Goal: Information Seeking & Learning: Learn about a topic

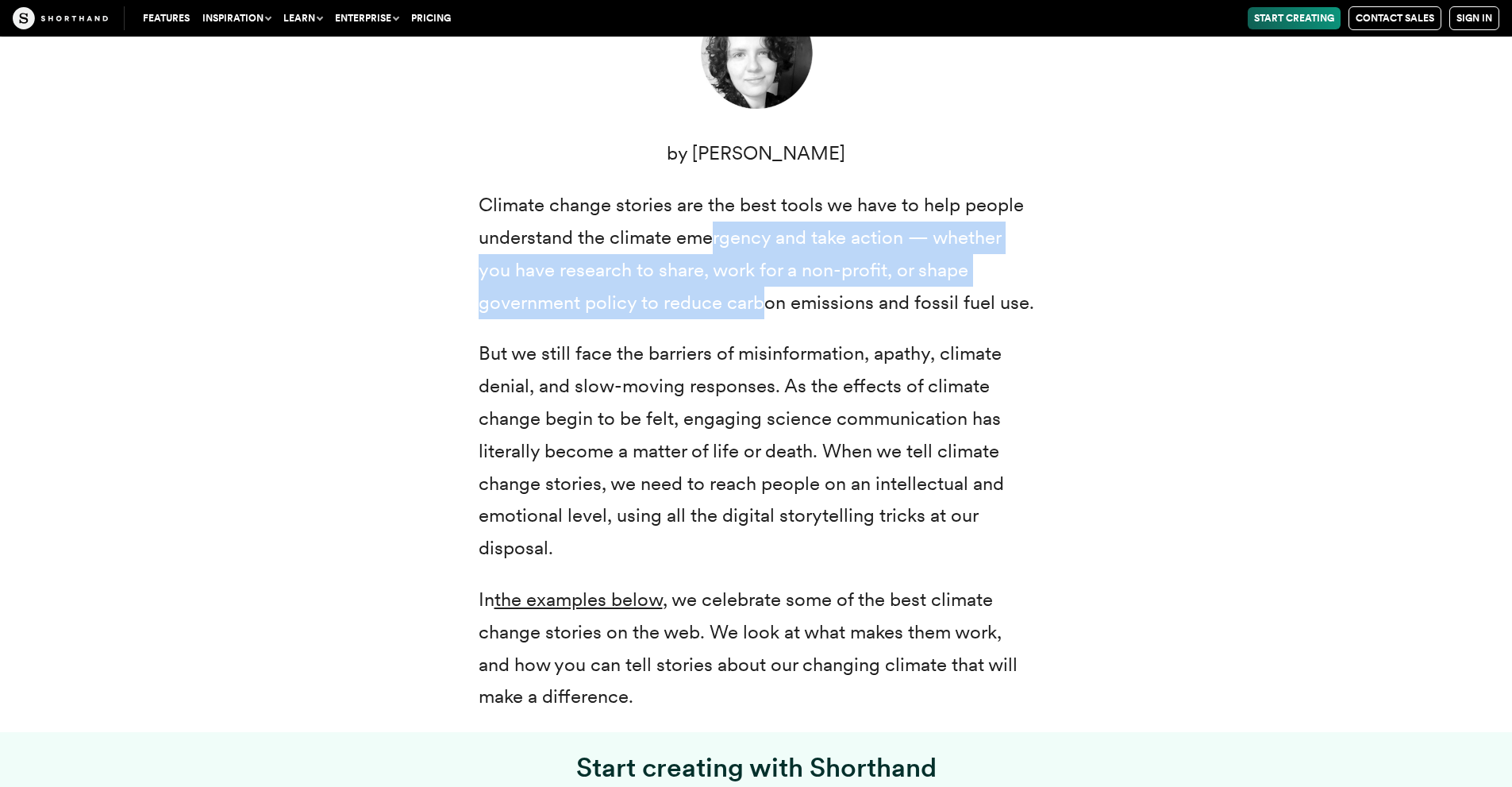
drag, startPoint x: 766, startPoint y: 303, endPoint x: 711, endPoint y: 228, distance: 93.0
click at [711, 228] on p "Climate change stories are the best tools we have to help people understand the…" at bounding box center [756, 253] width 555 height 129
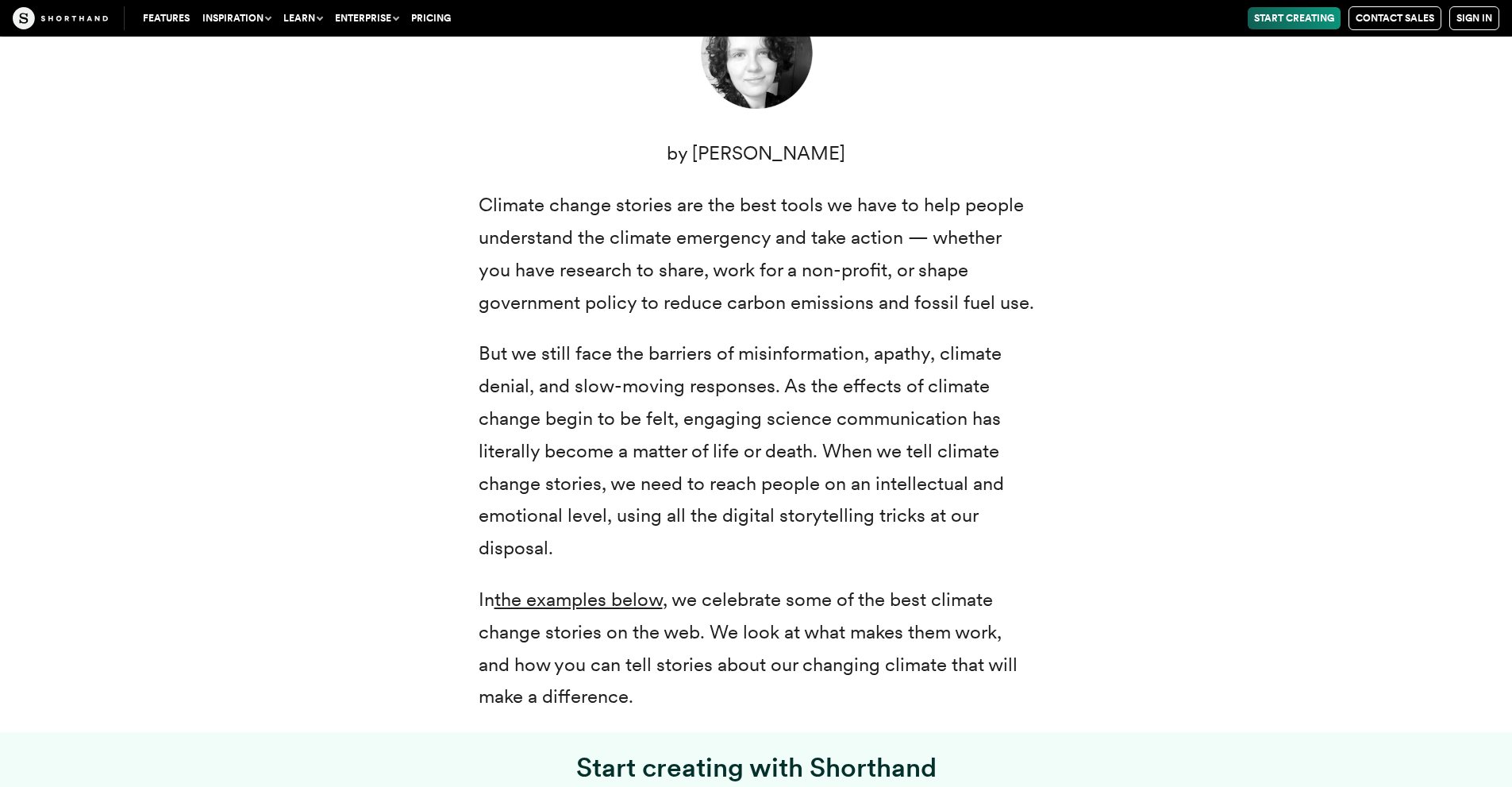
click at [688, 217] on p "Climate change stories are the best tools we have to help people understand the…" at bounding box center [756, 253] width 555 height 129
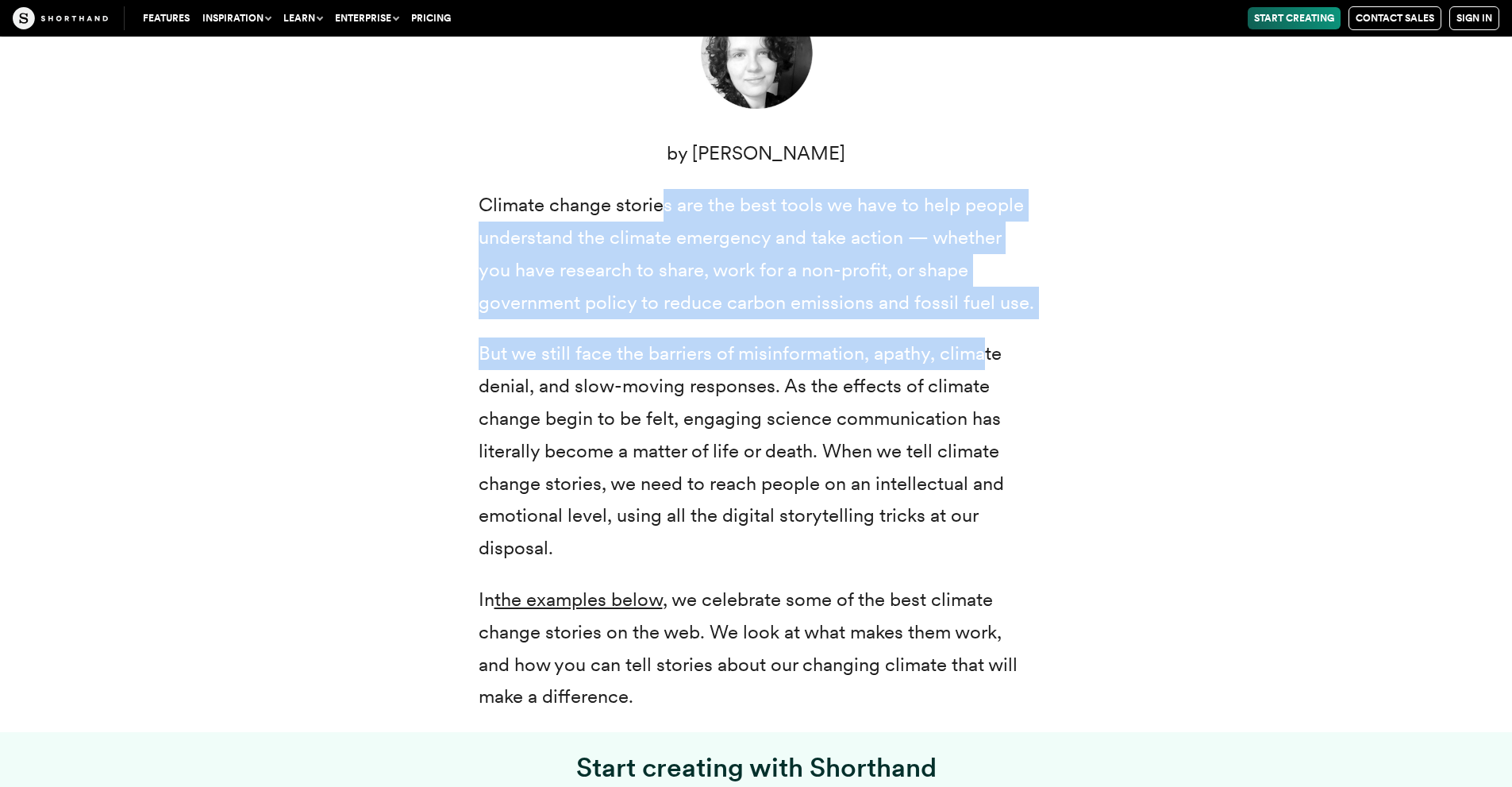
drag, startPoint x: 676, startPoint y: 212, endPoint x: 985, endPoint y: 335, distance: 332.6
click at [985, 335] on div "Climate change: two small words that represent a radical transformation of our …" at bounding box center [756, 264] width 555 height 899
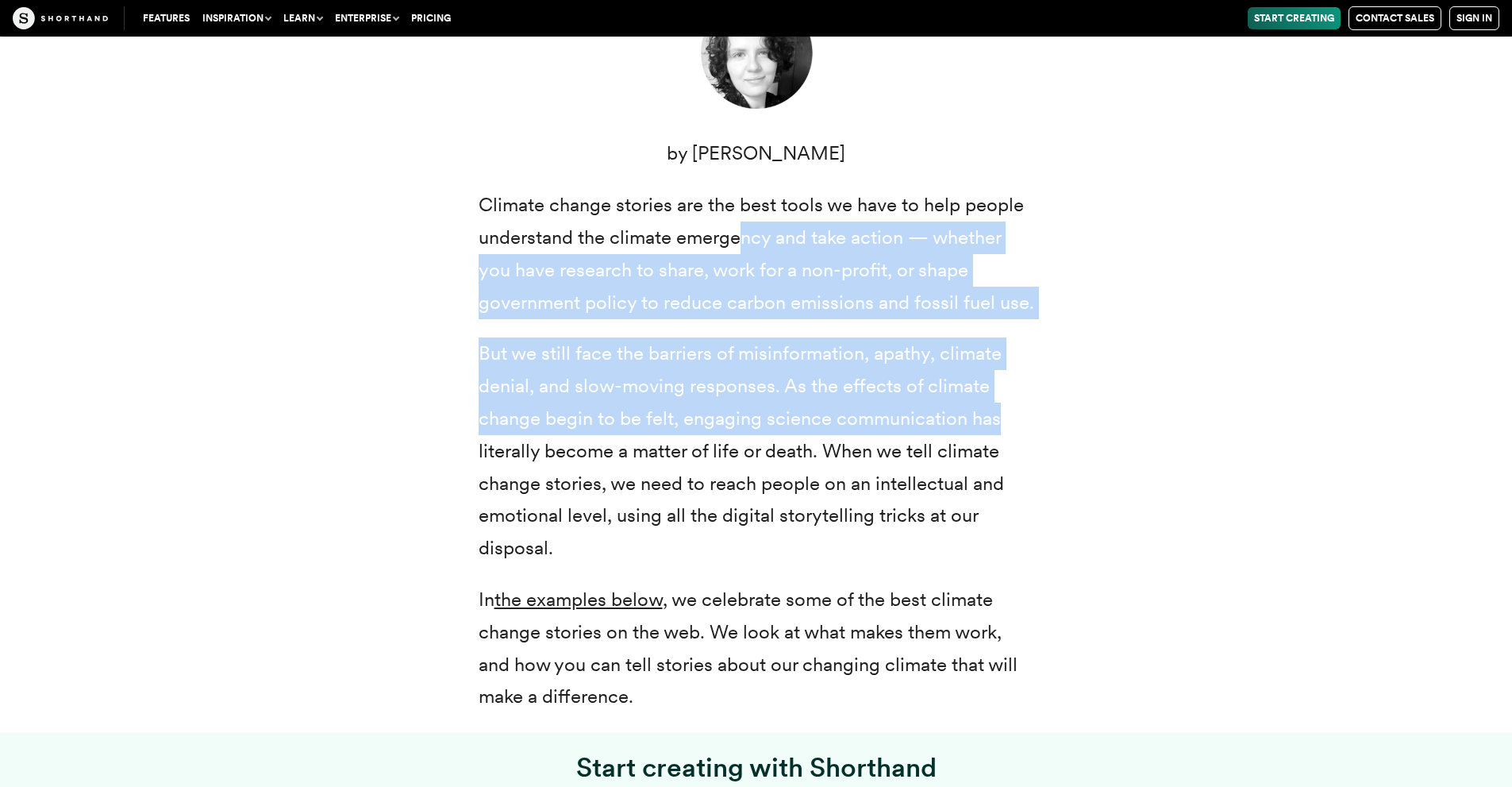
drag, startPoint x: 1013, startPoint y: 426, endPoint x: 698, endPoint y: 215, distance: 379.1
click at [740, 226] on div "Climate change: two small words that represent a radical transformation of our …" at bounding box center [756, 264] width 555 height 899
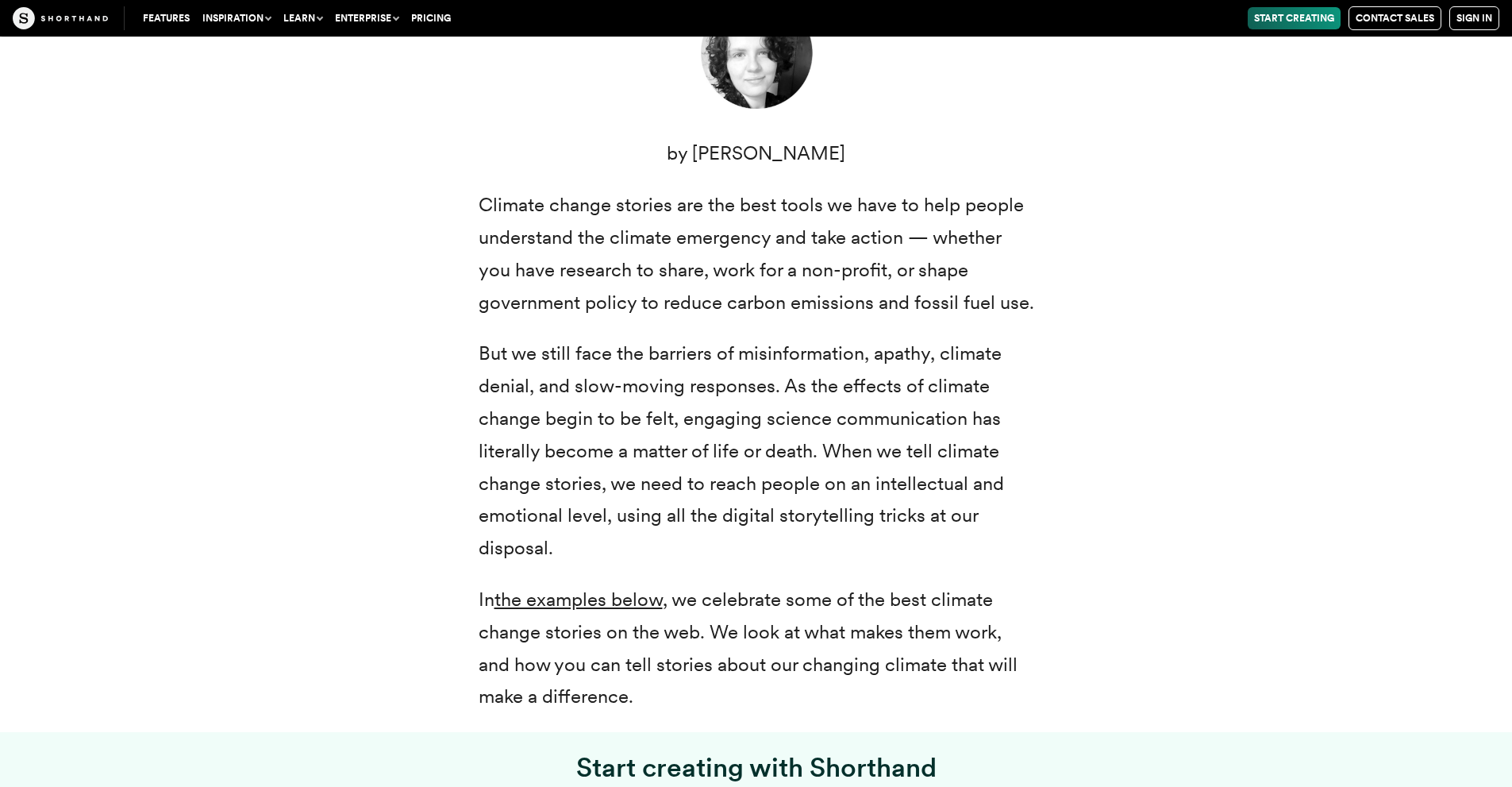
drag, startPoint x: 692, startPoint y: 213, endPoint x: 627, endPoint y: 190, distance: 68.9
click at [689, 211] on p "Climate change stories are the best tools we have to help people understand the…" at bounding box center [756, 253] width 555 height 129
drag, startPoint x: 618, startPoint y: 180, endPoint x: 743, endPoint y: 557, distance: 397.2
click at [743, 558] on div "Climate change: two small words that represent a radical transformation of our …" at bounding box center [756, 264] width 555 height 899
click at [734, 540] on p "But we still face the barriers of misinformation, apathy, climate denial, and s…" at bounding box center [756, 451] width 555 height 227
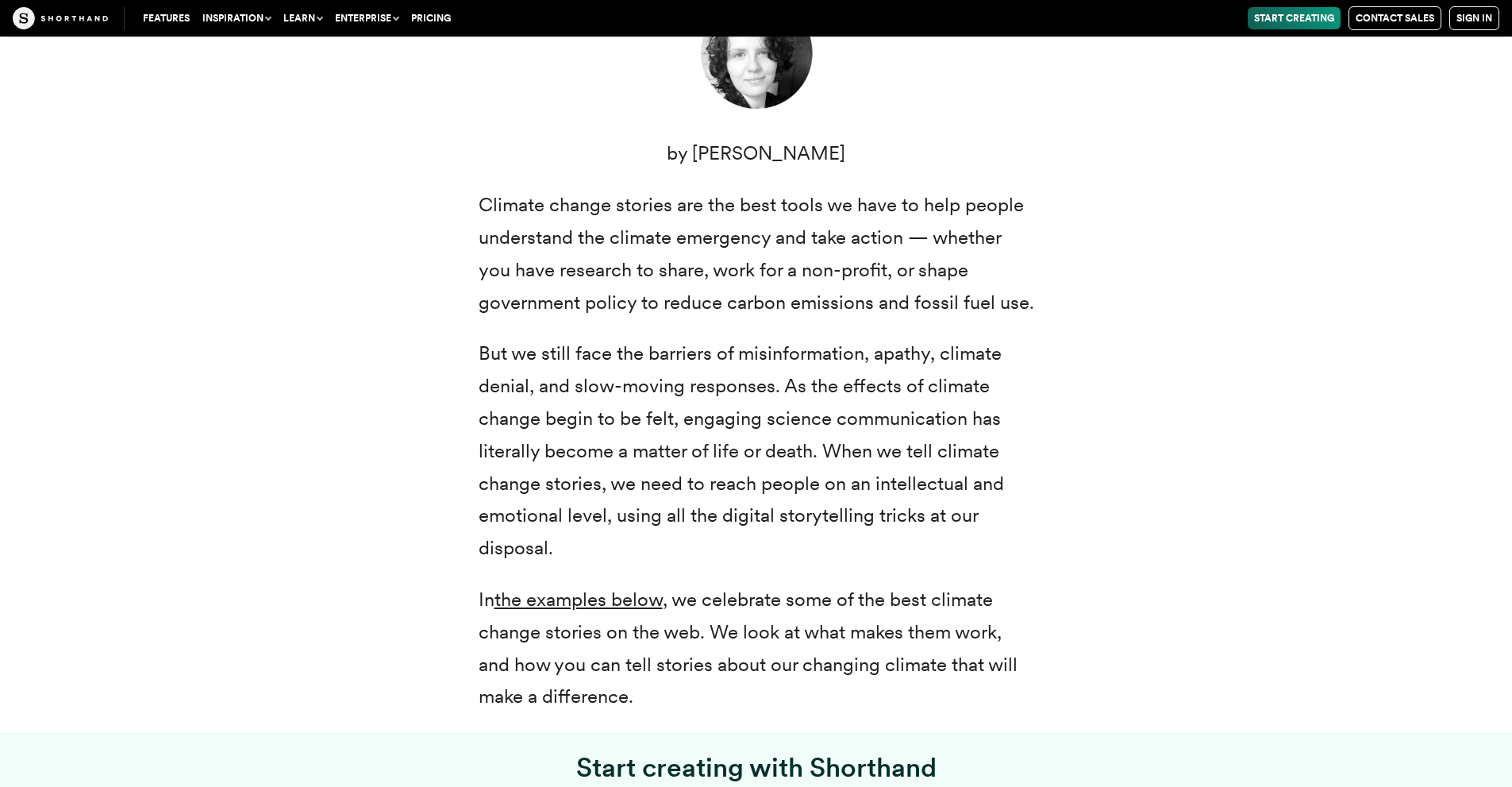
drag, startPoint x: 725, startPoint y: 540, endPoint x: 555, endPoint y: 306, distance: 289.2
click at [555, 306] on div "Climate change: two small words that represent a radical transformation of our …" at bounding box center [756, 264] width 555 height 899
click at [550, 306] on p "Climate change stories are the best tools we have to help people understand the…" at bounding box center [756, 253] width 555 height 129
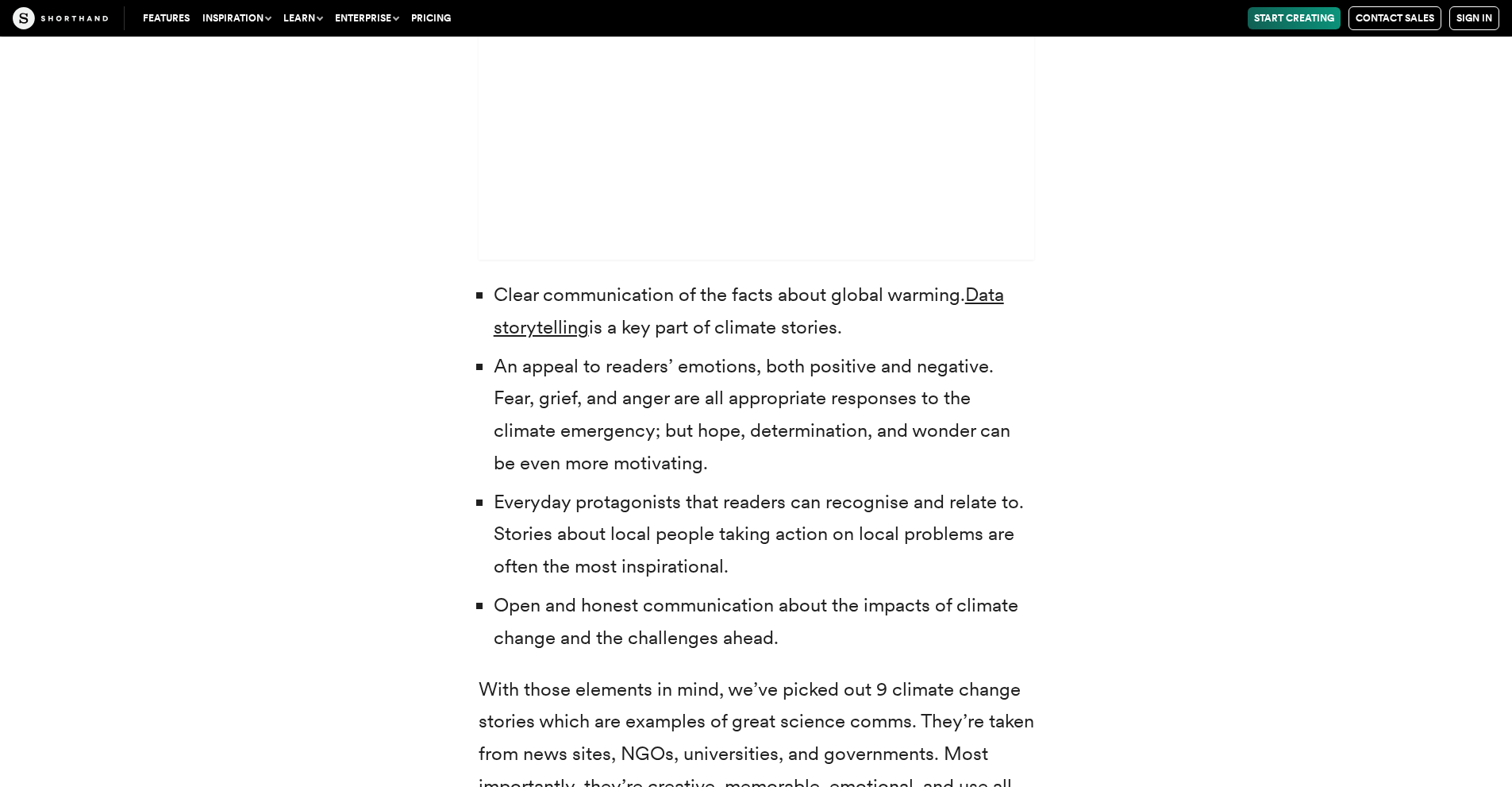
scroll to position [5160, 0]
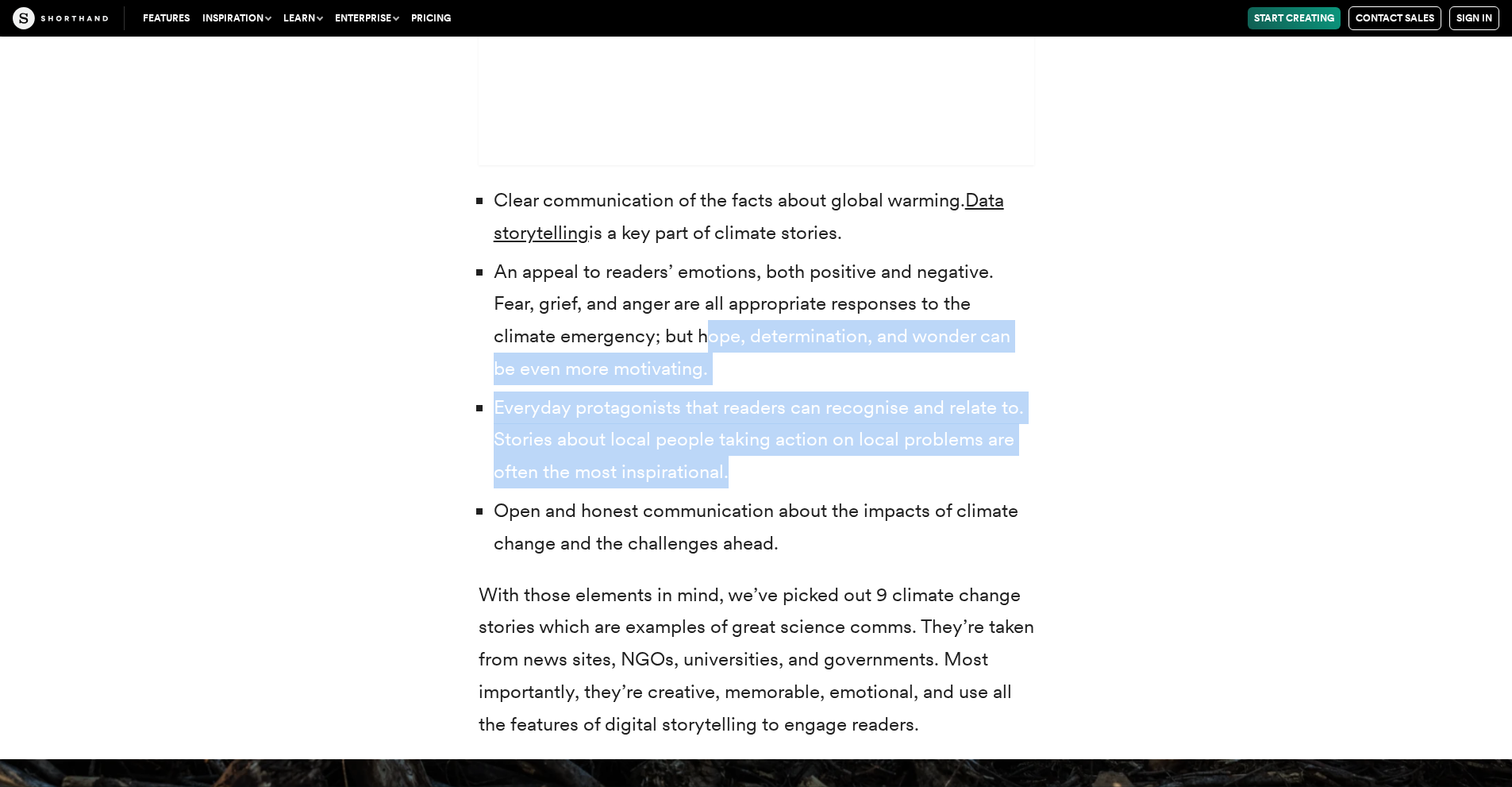
drag, startPoint x: 757, startPoint y: 445, endPoint x: 702, endPoint y: 336, distance: 122.1
click at [709, 343] on ul "Clear communication of the facts about global warming. Data storytelling is a k…" at bounding box center [756, 372] width 555 height 376
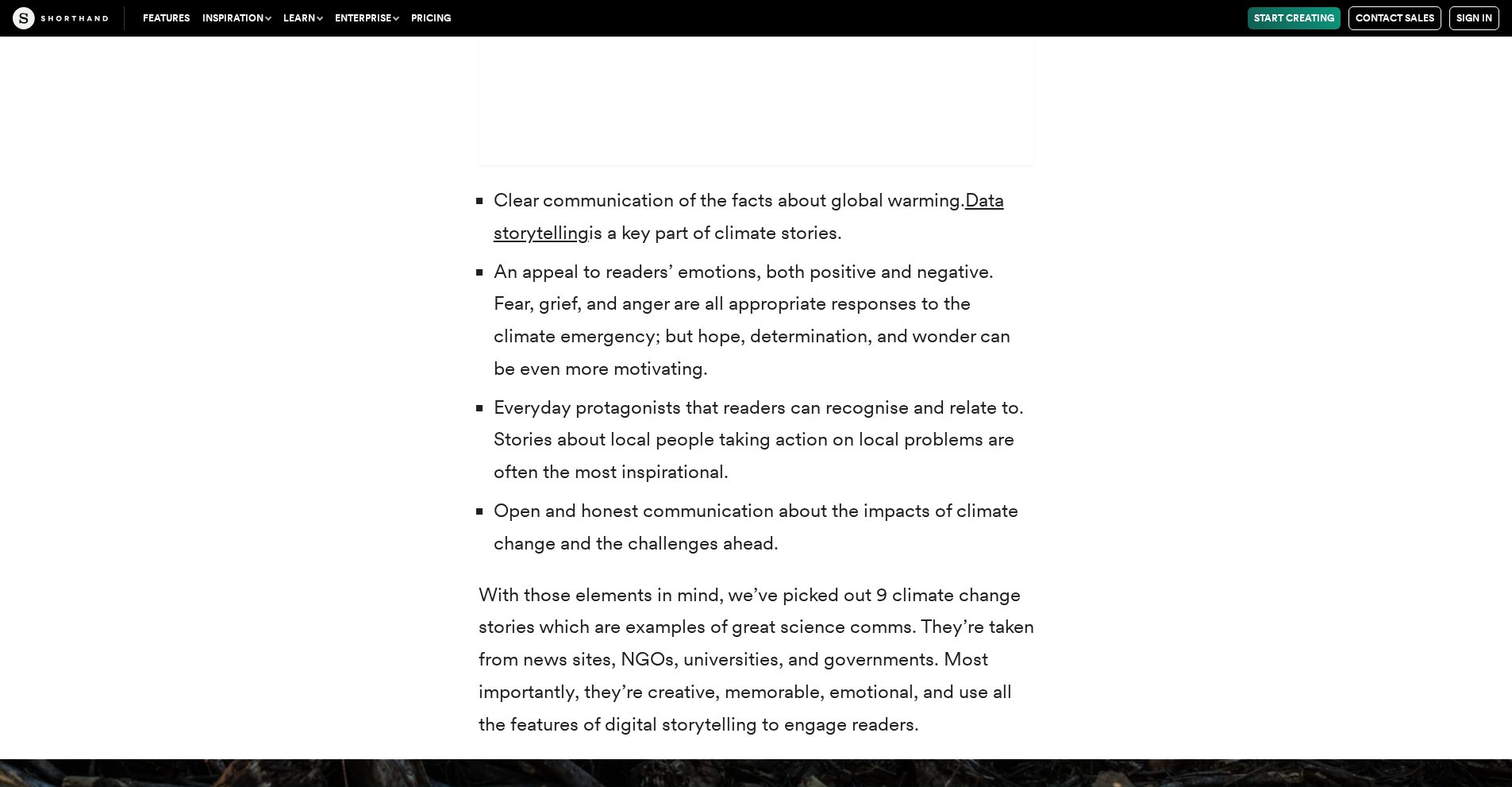
click at [658, 290] on li "An appeal to readers’ emotions, both positive and negative. Fear, grief, and an…" at bounding box center [764, 320] width 541 height 129
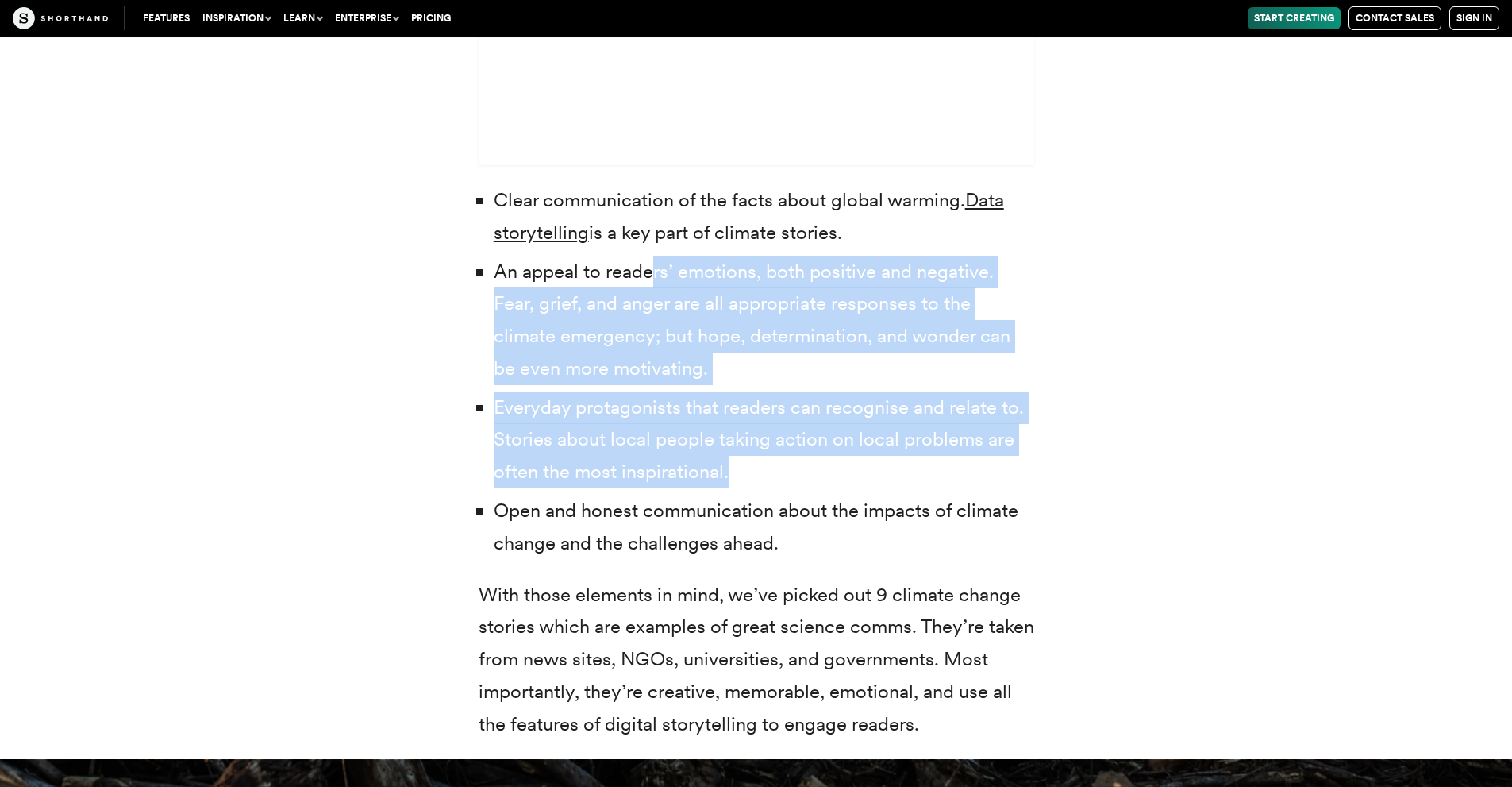
drag, startPoint x: 654, startPoint y: 283, endPoint x: 737, endPoint y: 483, distance: 216.5
click at [737, 483] on ul "Clear communication of the facts about global warming. Data storytelling is a k…" at bounding box center [756, 372] width 555 height 376
click at [737, 483] on li "Everyday protagonists that readers can recognise and relate to. Stories about l…" at bounding box center [764, 440] width 541 height 97
drag, startPoint x: 735, startPoint y: 482, endPoint x: 556, endPoint y: 259, distance: 286.0
click at [556, 259] on ul "Clear communication of the facts about global warming. Data storytelling is a k…" at bounding box center [756, 372] width 555 height 376
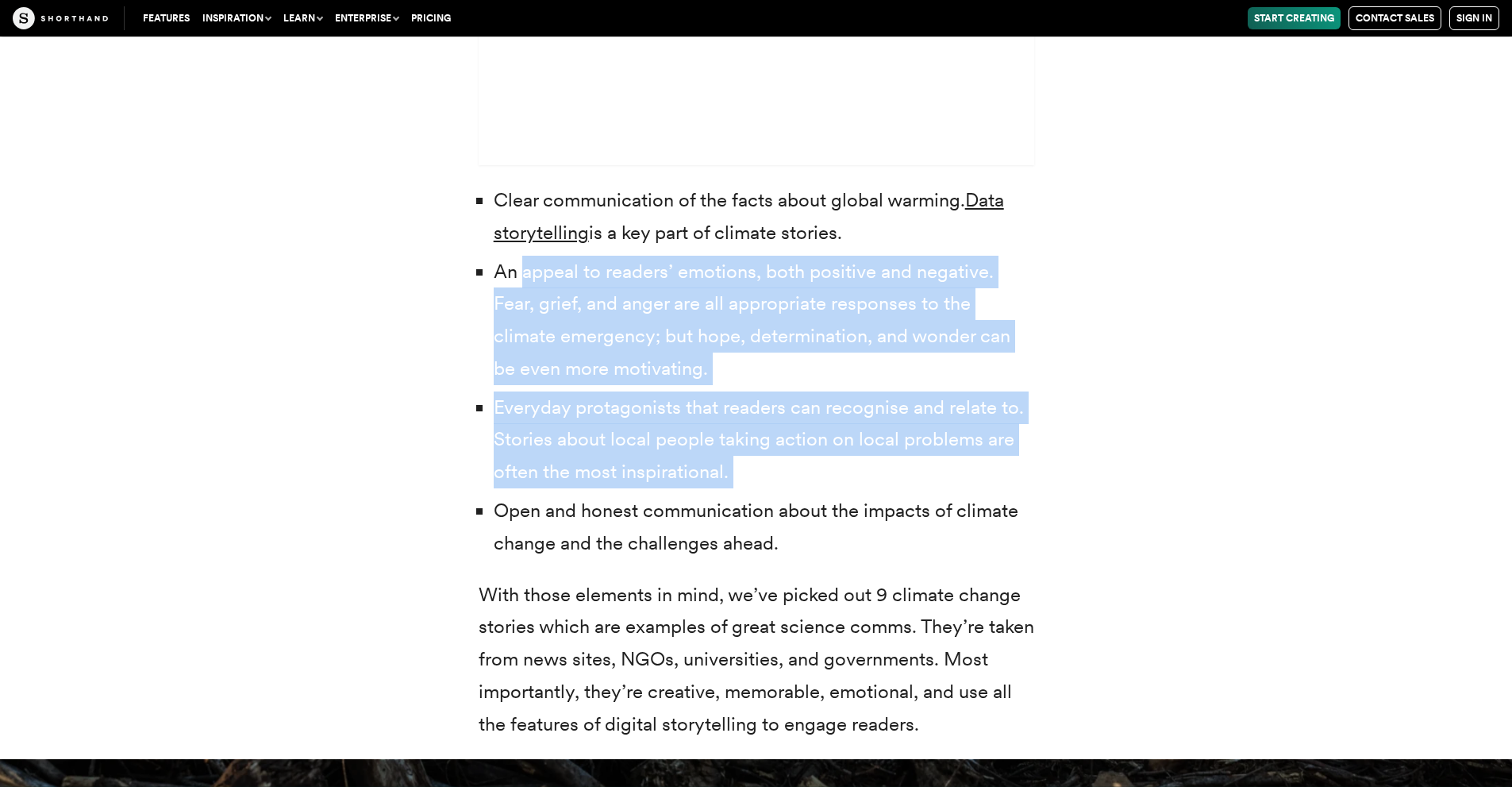
click at [537, 293] on li "An appeal to readers’ emotions, both positive and negative. Fear, grief, and an…" at bounding box center [764, 320] width 541 height 129
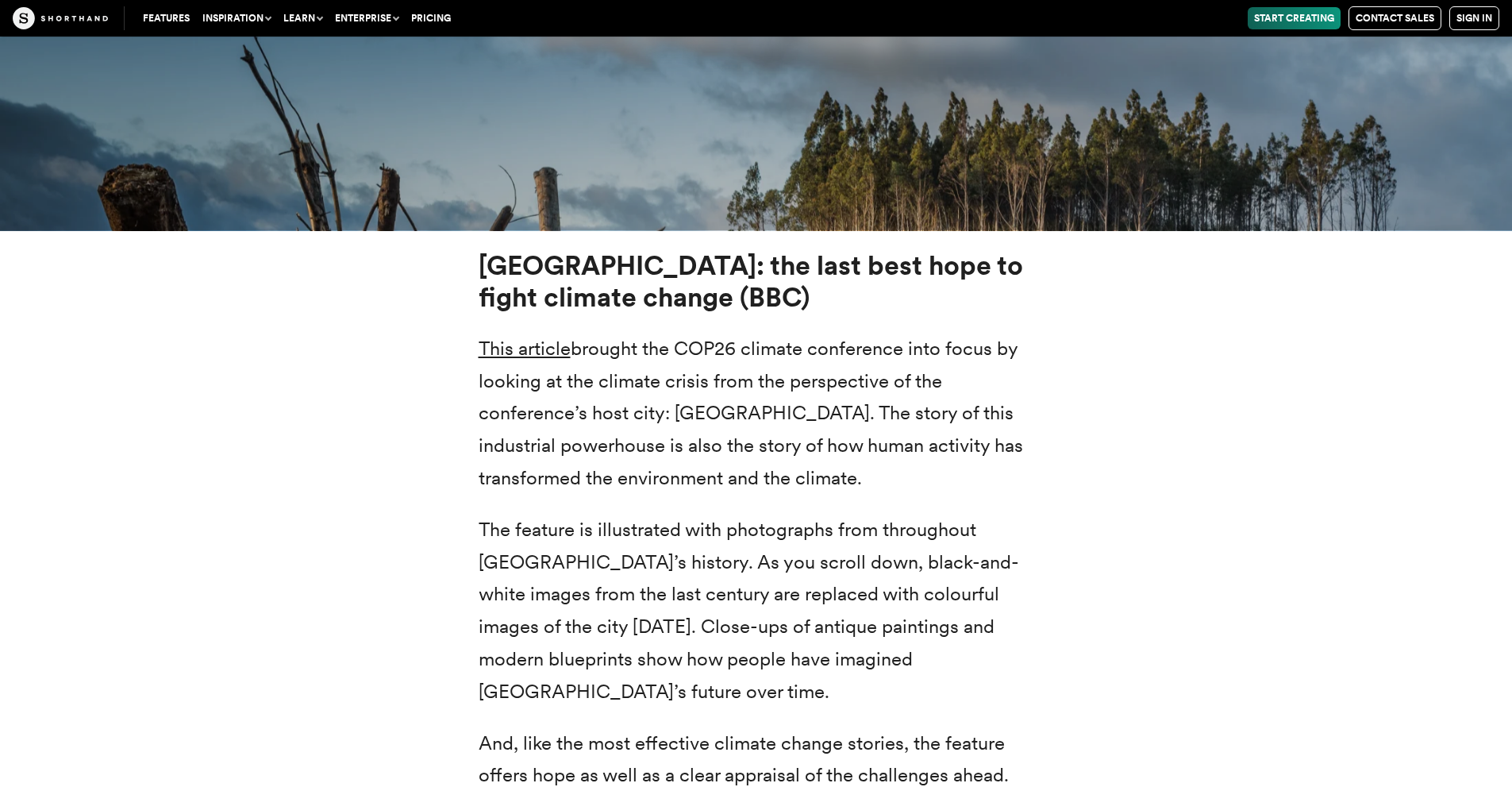
scroll to position [6113, 0]
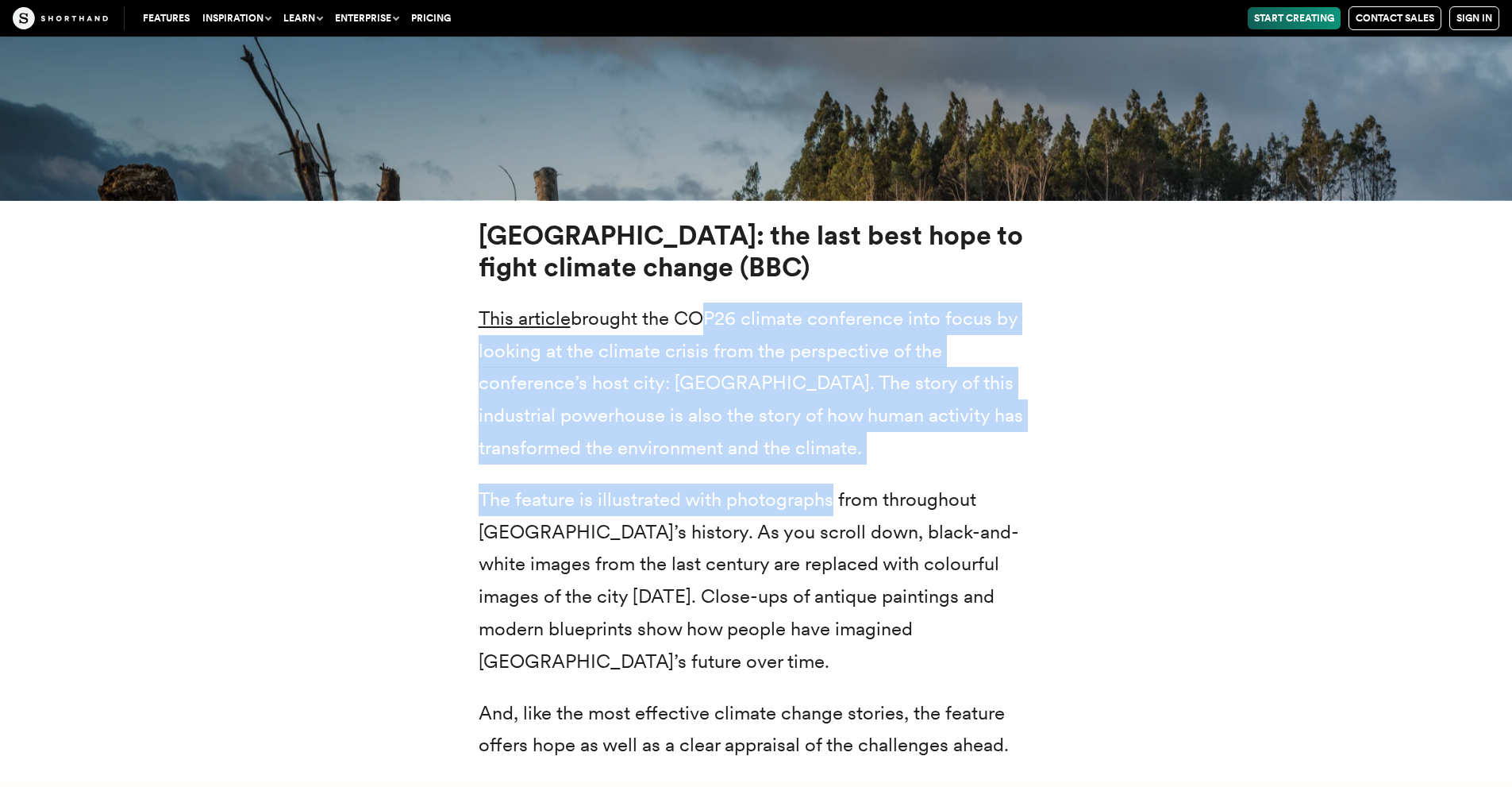
drag, startPoint x: 696, startPoint y: 321, endPoint x: 836, endPoint y: 466, distance: 201.6
click at [836, 466] on div "[GEOGRAPHIC_DATA]: the last best hope to fight climate change (BBC) This articl…" at bounding box center [756, 490] width 555 height 542
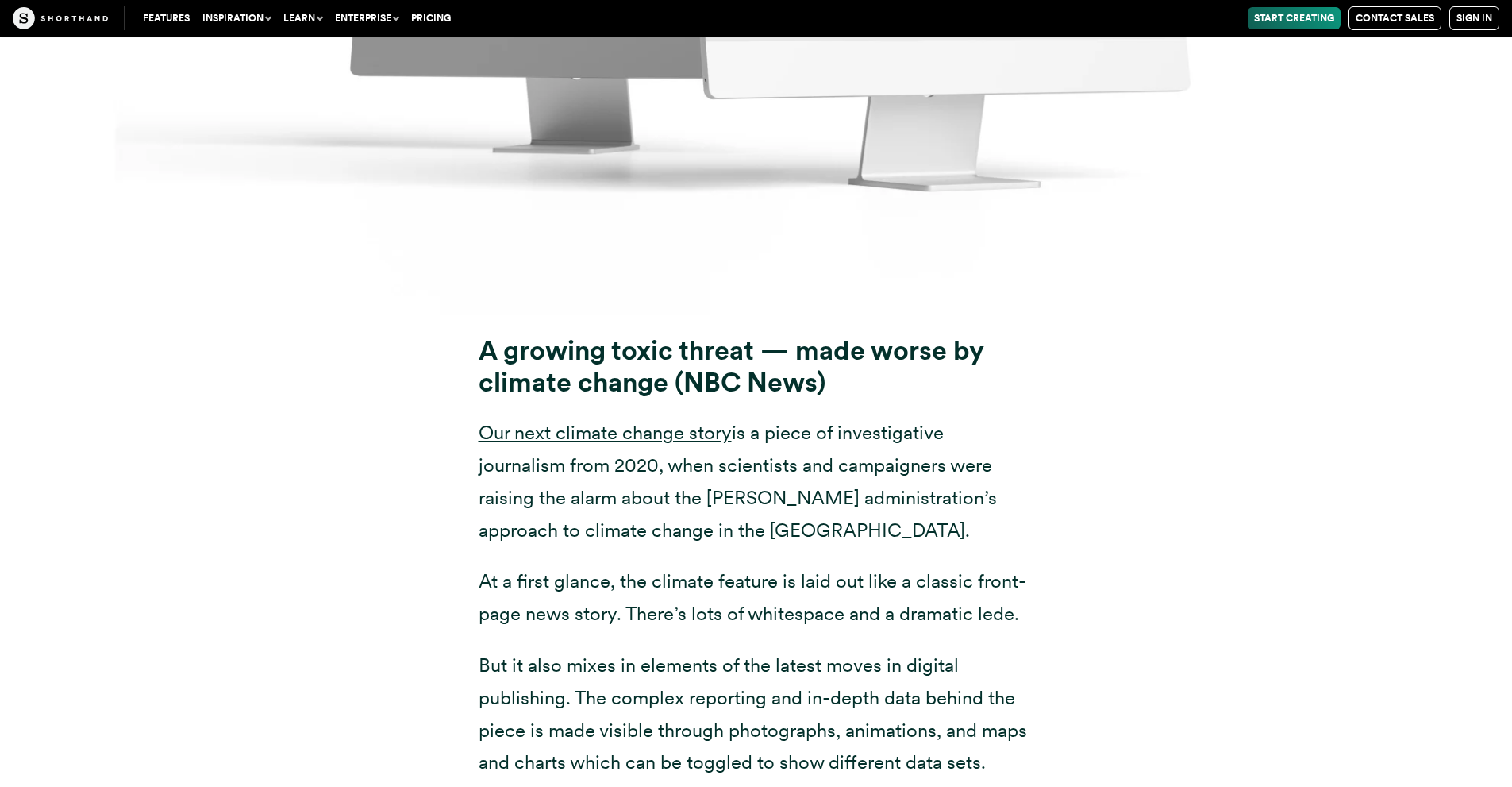
scroll to position [14845, 0]
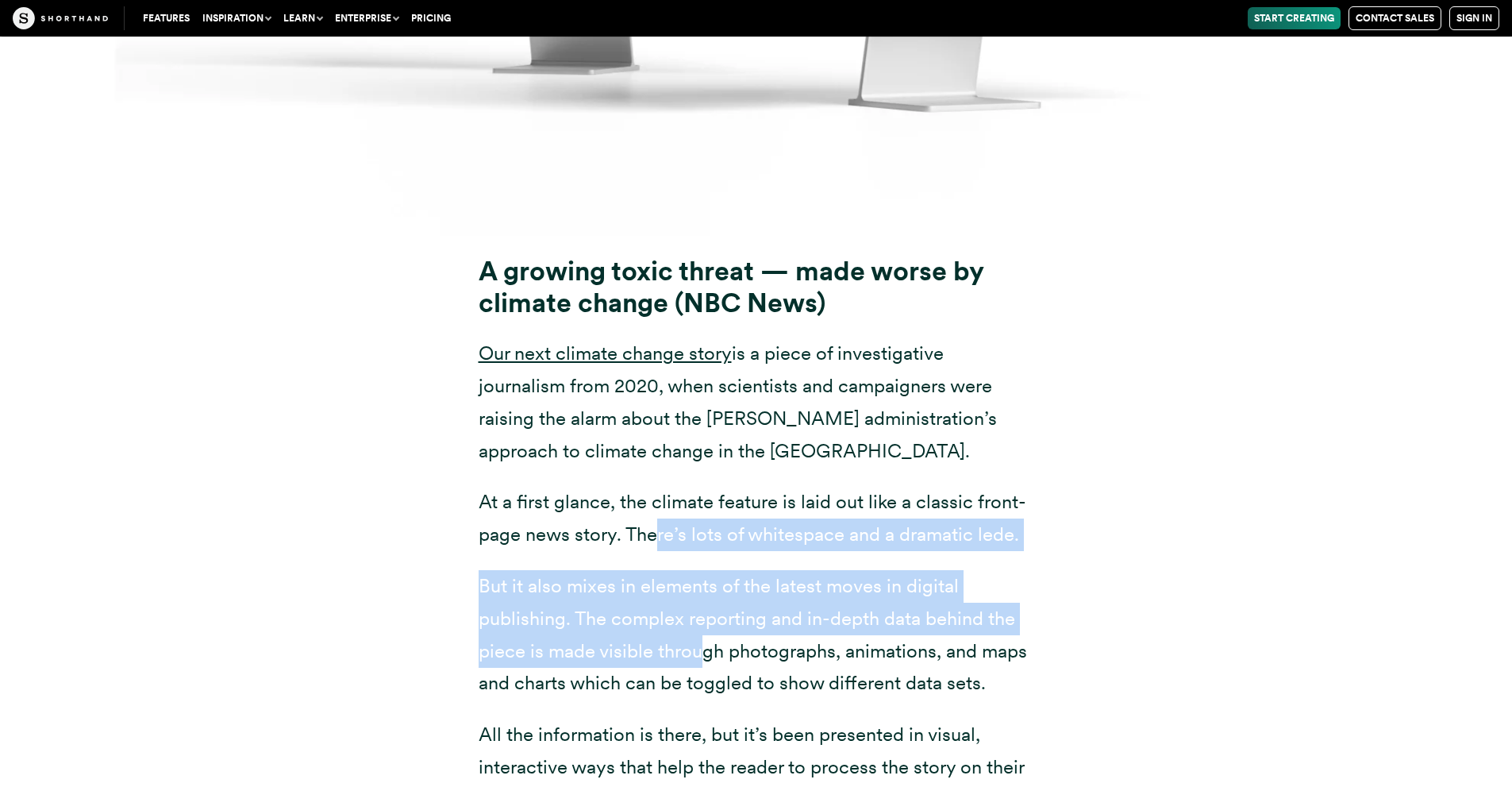
drag, startPoint x: 705, startPoint y: 571, endPoint x: 644, endPoint y: 450, distance: 135.5
click at [647, 452] on div "A growing toxic threat — made worse by climate change (NBC News) Our next clima…" at bounding box center [756, 535] width 555 height 561
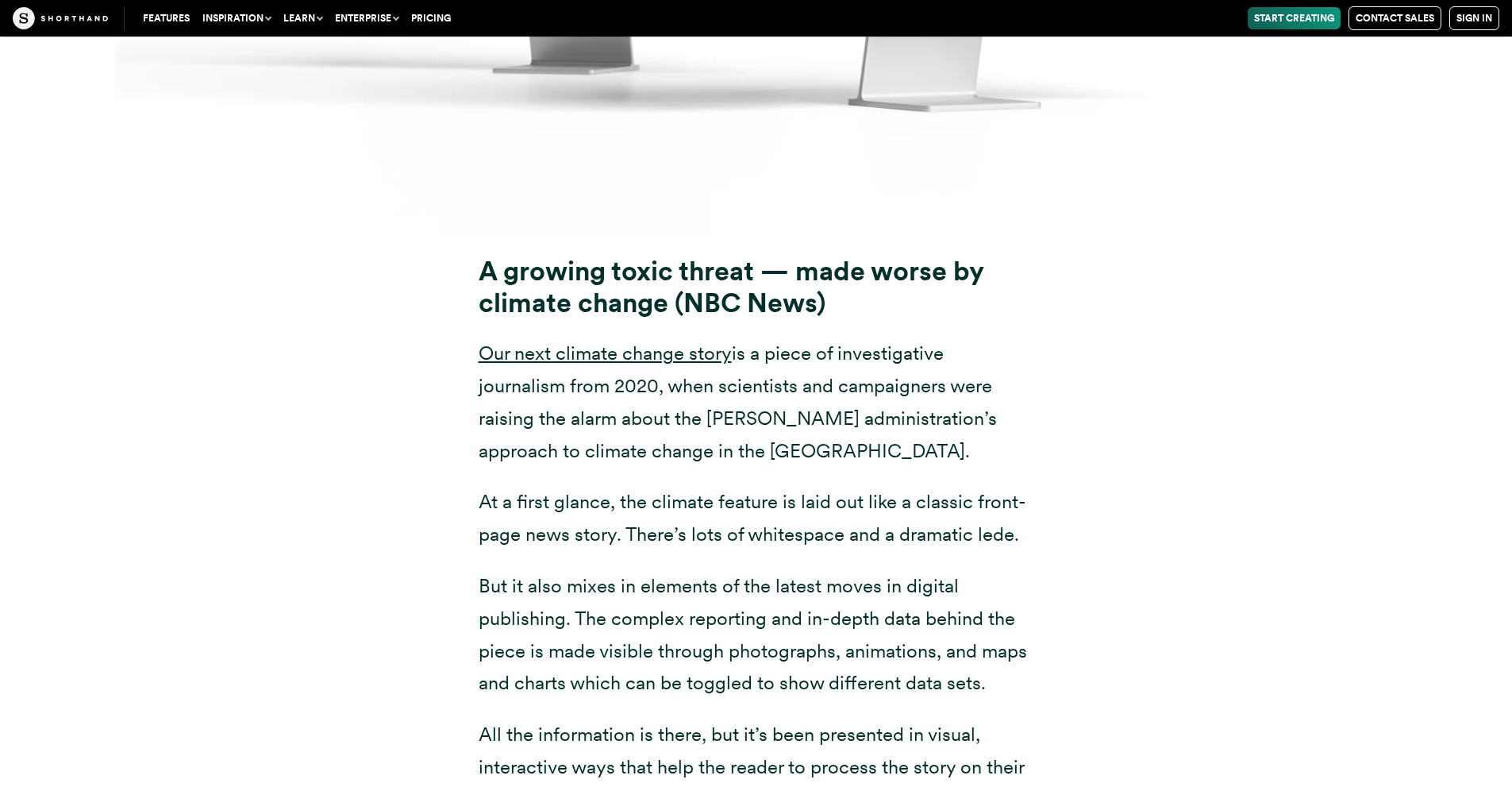
click at [572, 392] on p "Our next climate change story is a piece of investigative journalism from 2020,…" at bounding box center [756, 401] width 555 height 129
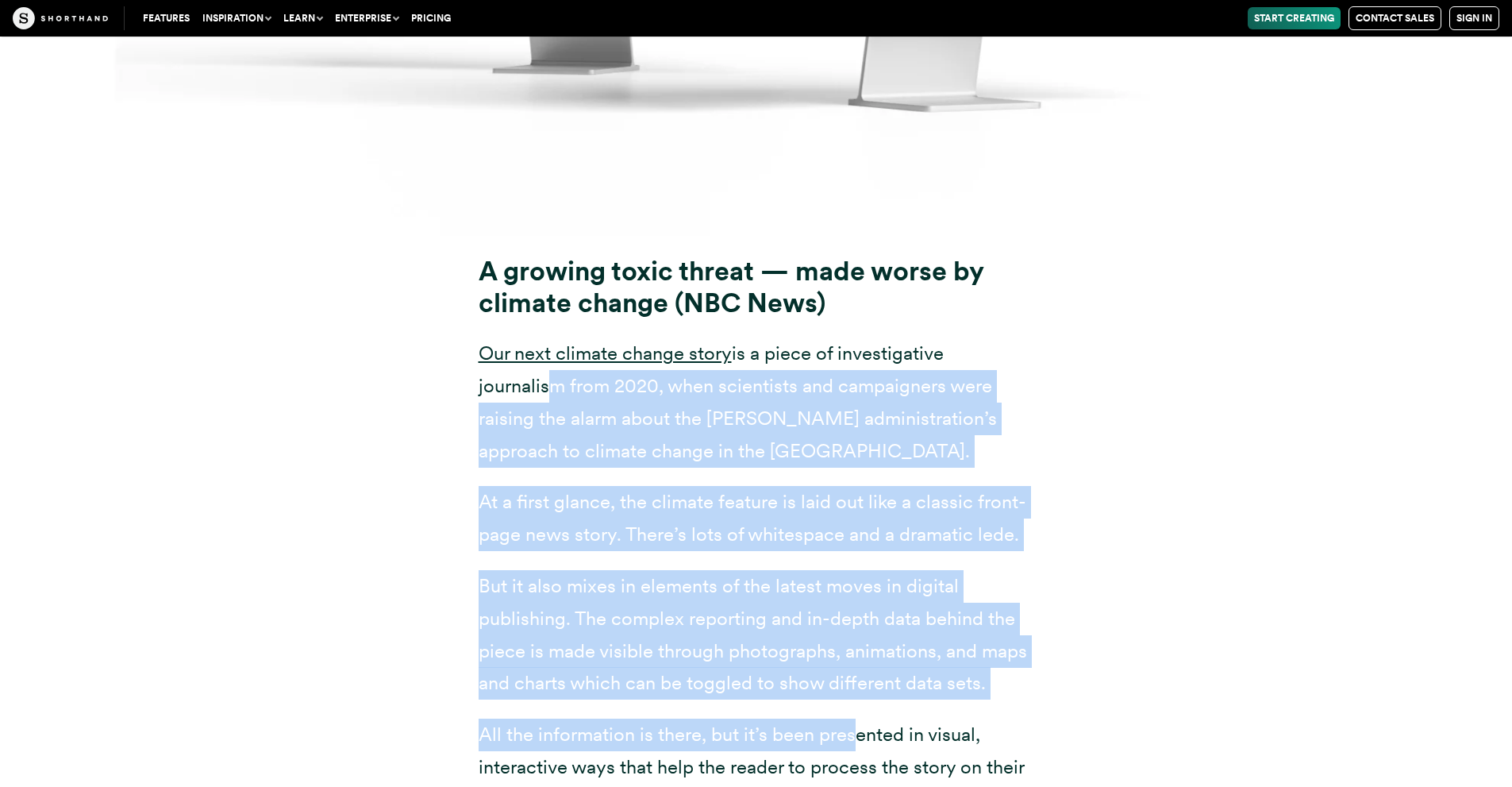
drag, startPoint x: 599, startPoint y: 392, endPoint x: 854, endPoint y: 660, distance: 369.9
click at [854, 660] on div "A growing toxic threat — made worse by climate change (NBC News) Our next clima…" at bounding box center [756, 535] width 555 height 561
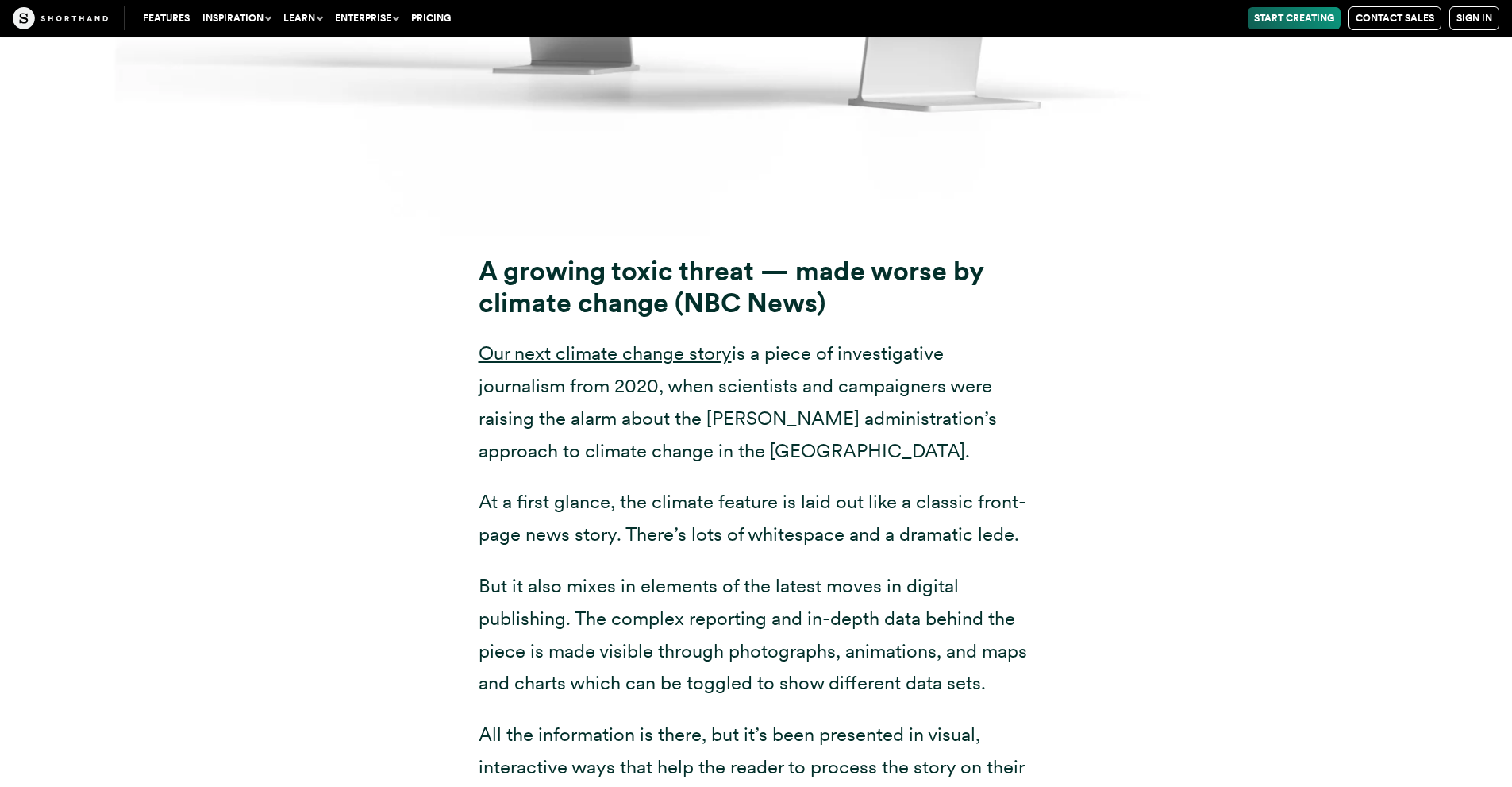
click at [842, 719] on p "All the information is there, but it’s been presented in visual, interactive wa…" at bounding box center [756, 767] width 555 height 97
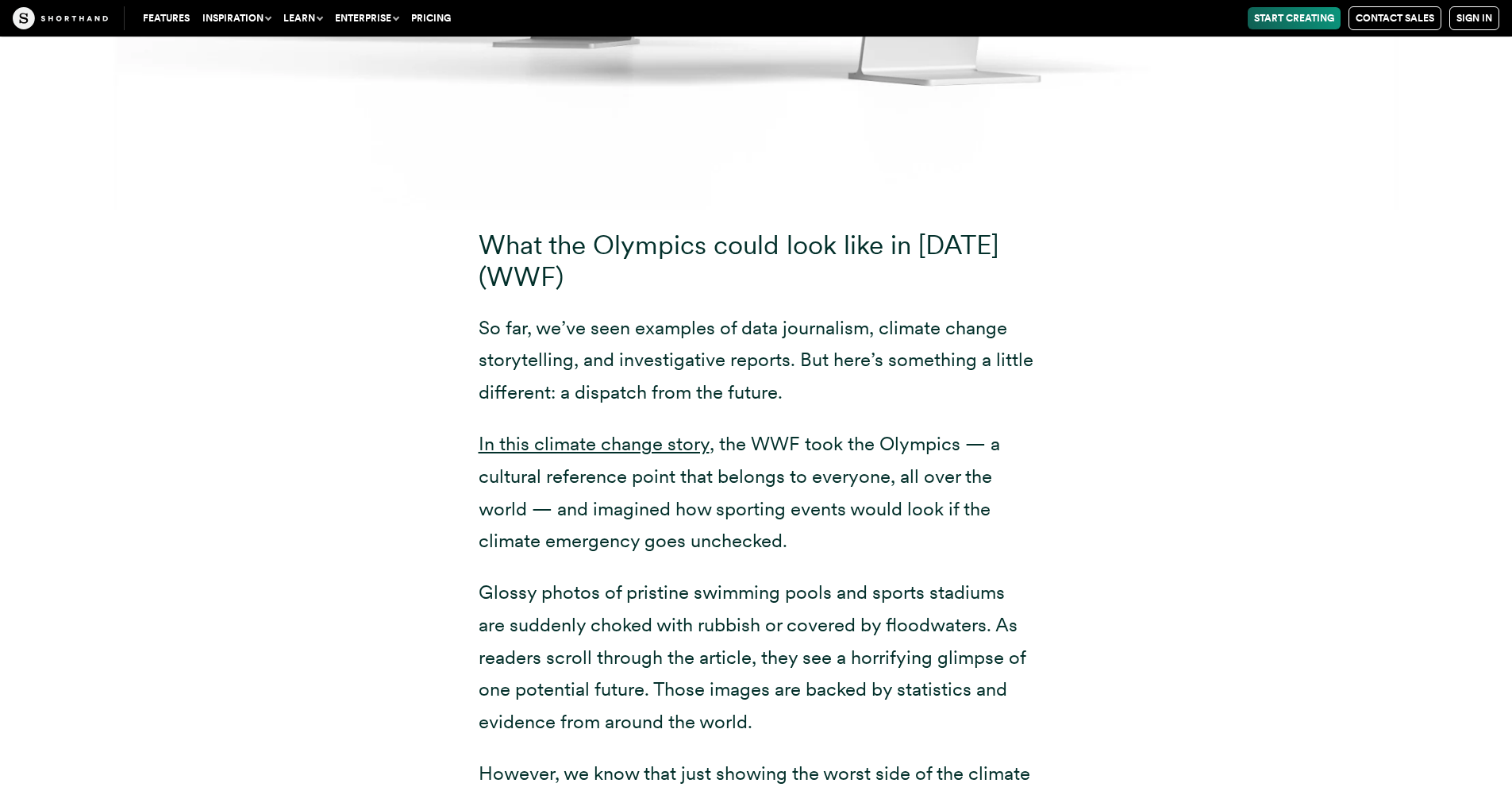
scroll to position [21514, 0]
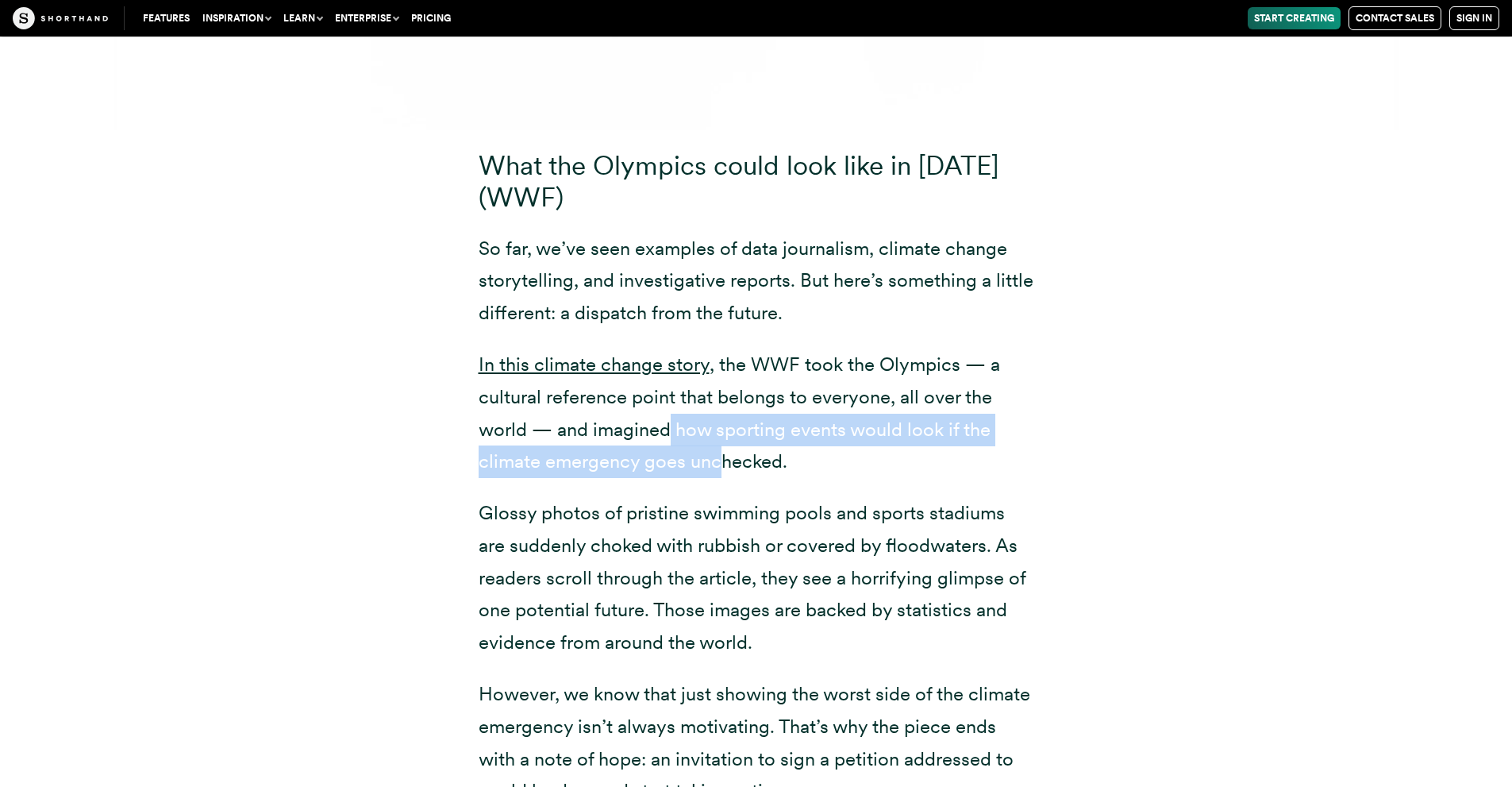
drag, startPoint x: 725, startPoint y: 364, endPoint x: 660, endPoint y: 312, distance: 83.2
click at [667, 349] on p "In this climate change story , the WWF took the Olympics — a cultural reference…" at bounding box center [756, 413] width 555 height 129
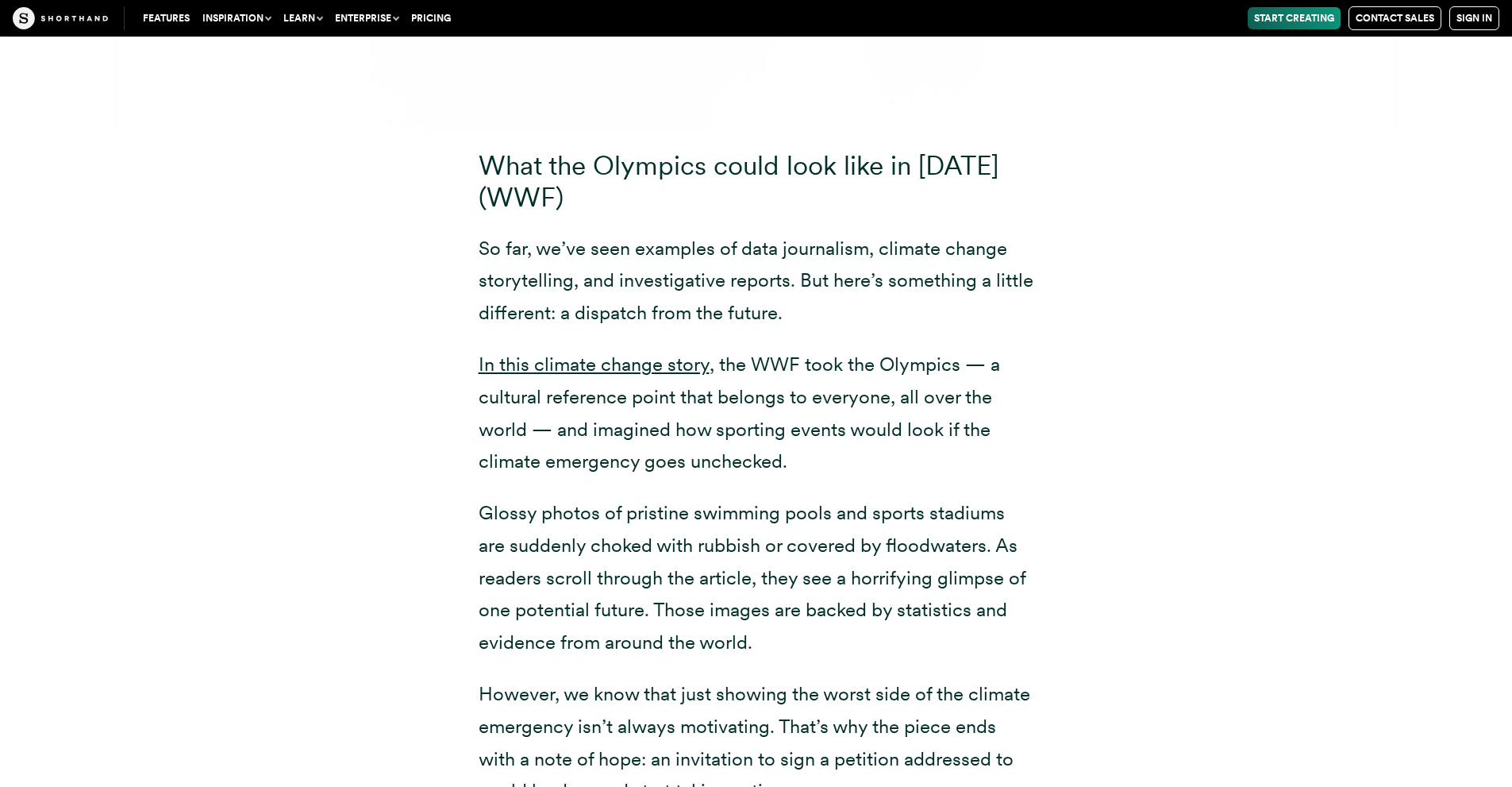
click at [652, 349] on p "In this climate change story , the WWF took the Olympics — a cultural reference…" at bounding box center [756, 413] width 555 height 129
drag, startPoint x: 644, startPoint y: 286, endPoint x: 812, endPoint y: 379, distance: 192.0
click at [812, 379] on p "In this climate change story , the WWF took the Olympics — a cultural reference…" at bounding box center [756, 413] width 555 height 129
drag, startPoint x: 803, startPoint y: 369, endPoint x: 466, endPoint y: 305, distance: 343.0
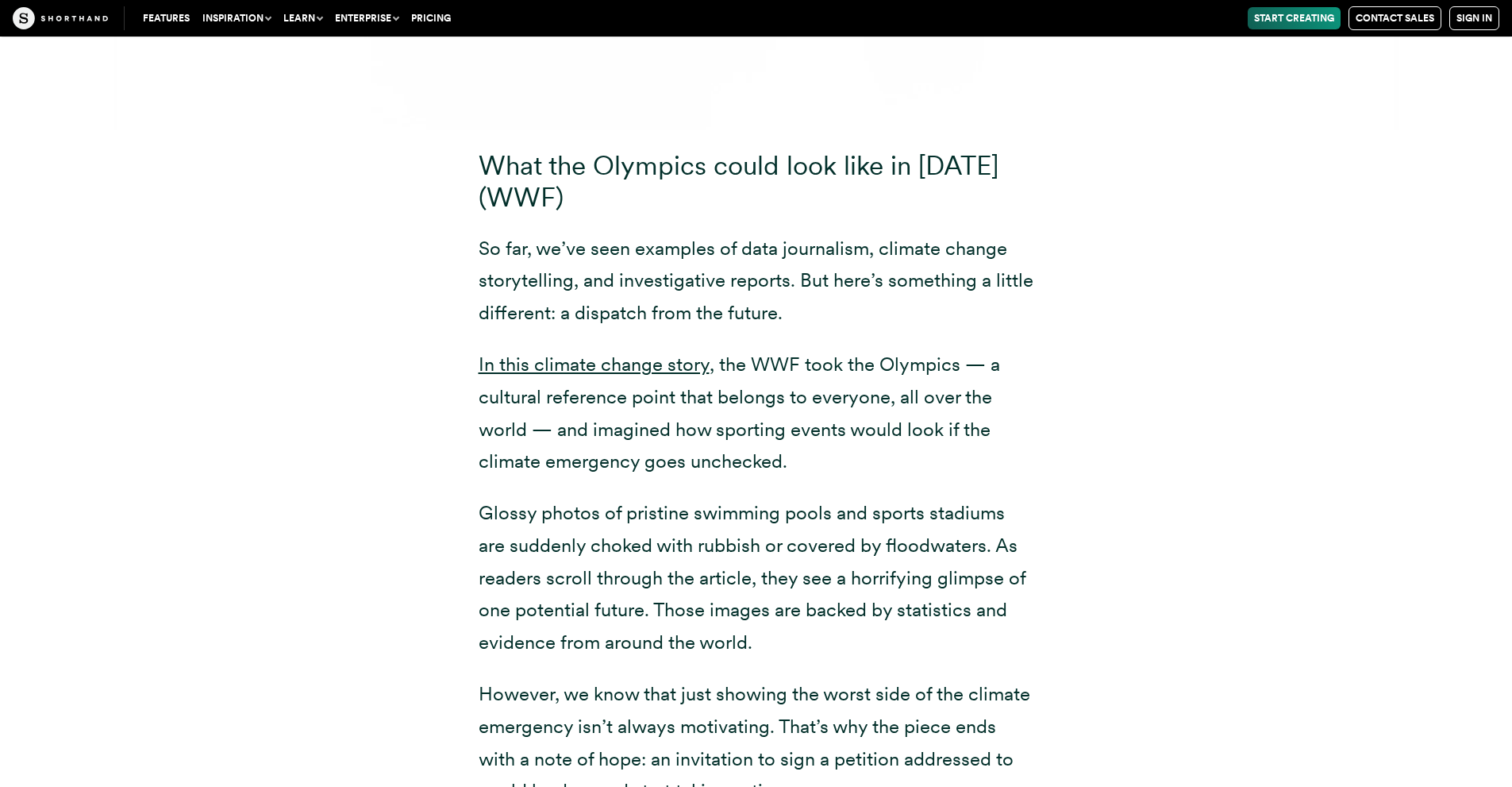
click at [466, 305] on div "What the Olympics could look like in [DATE] (WWF) So far, we’ve seen examples o…" at bounding box center [756, 478] width 619 height 658
click at [522, 349] on p "In this climate change story , the WWF took the Olympics — a cultural reference…" at bounding box center [756, 413] width 555 height 129
click at [892, 363] on p "In this climate change story , the WWF took the Olympics — a cultural reference…" at bounding box center [756, 413] width 555 height 129
click at [728, 497] on p "Glossy photos of pristine swimming pools and sports stadiums are suddenly choke…" at bounding box center [756, 578] width 555 height 162
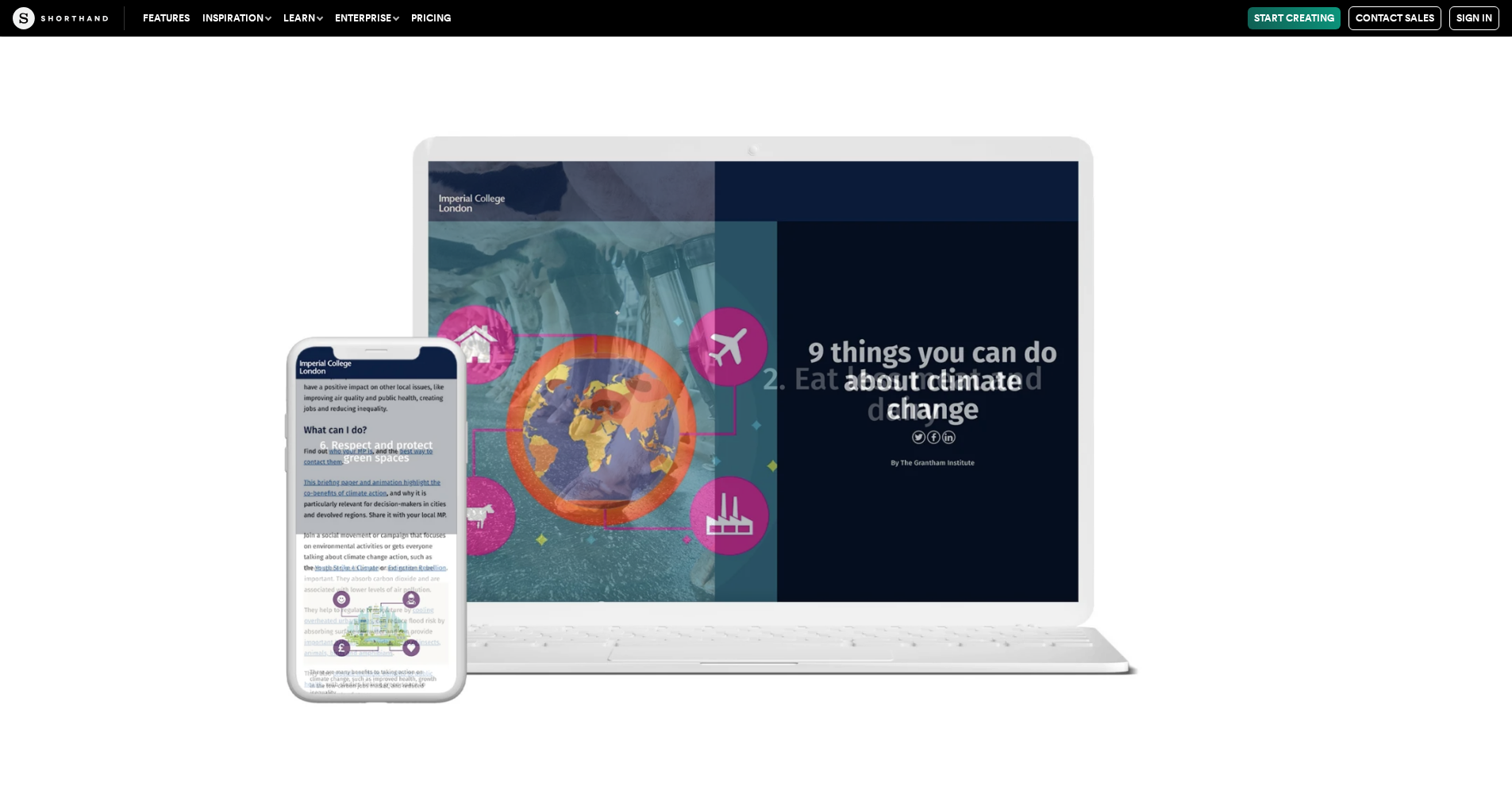
scroll to position [24669, 0]
